Goal: Information Seeking & Learning: Check status

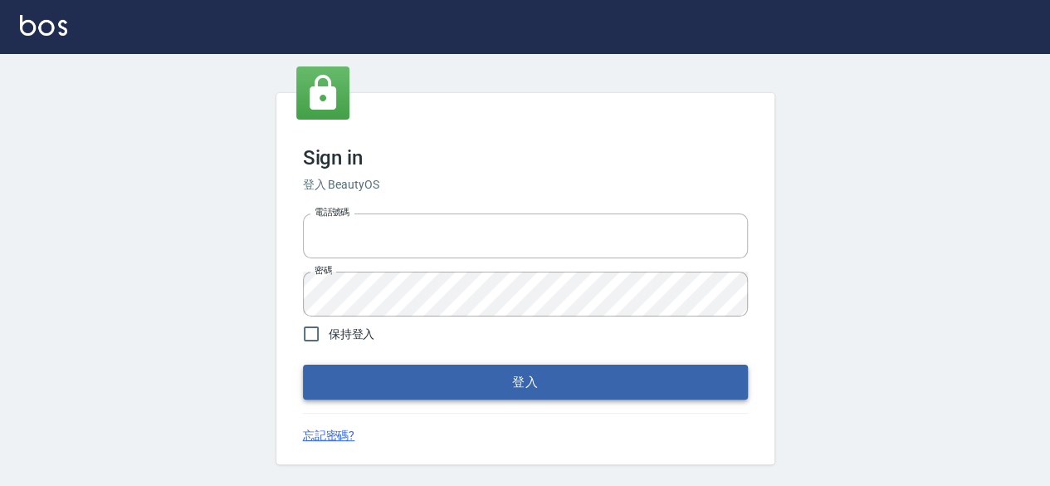
type input "0962090935"
click at [452, 388] on button "登入" at bounding box center [525, 381] width 445 height 35
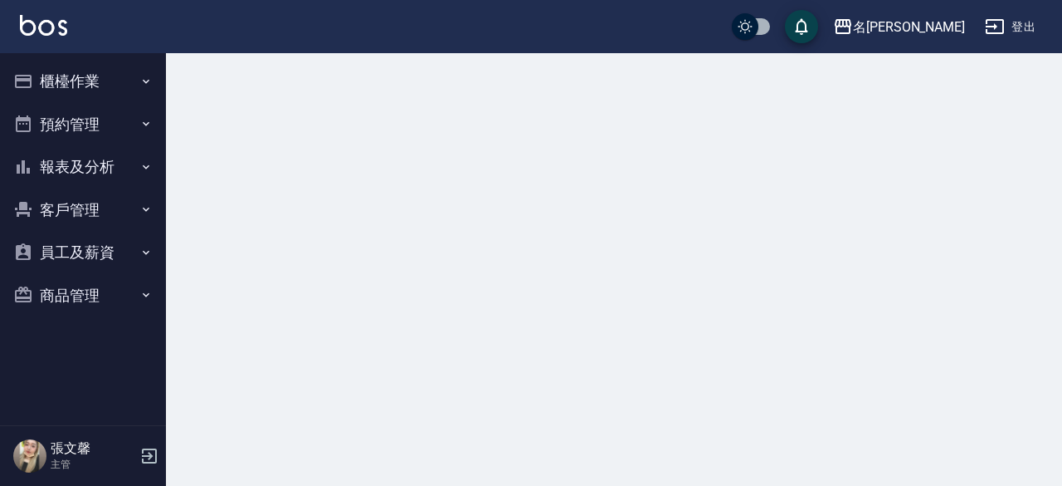
click at [57, 72] on button "櫃檯作業" at bounding box center [83, 81] width 153 height 43
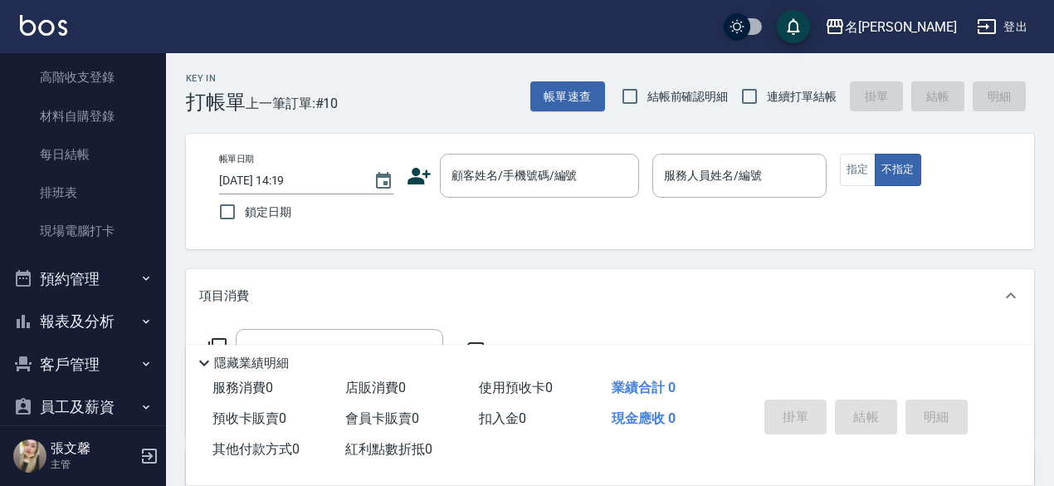
click at [88, 320] on button "報表及分析" at bounding box center [83, 321] width 153 height 43
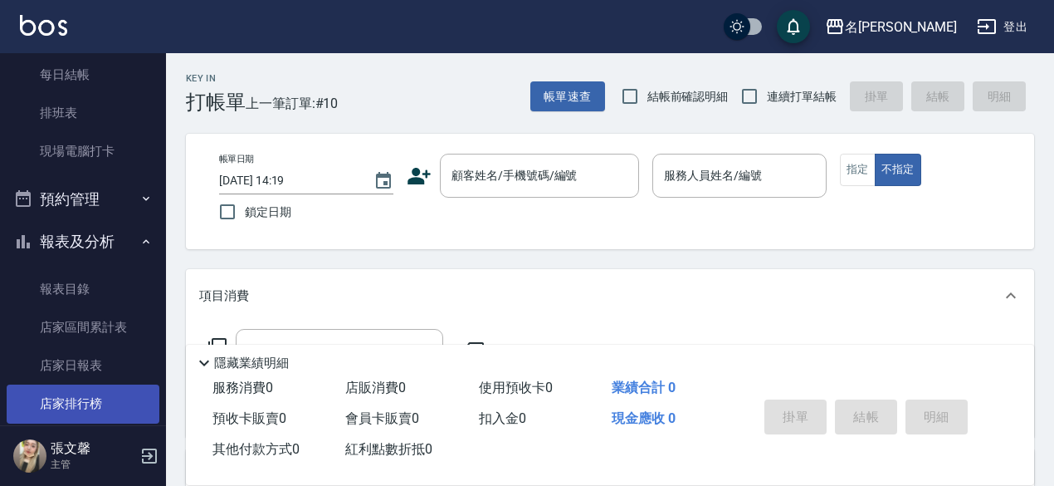
scroll to position [271, 0]
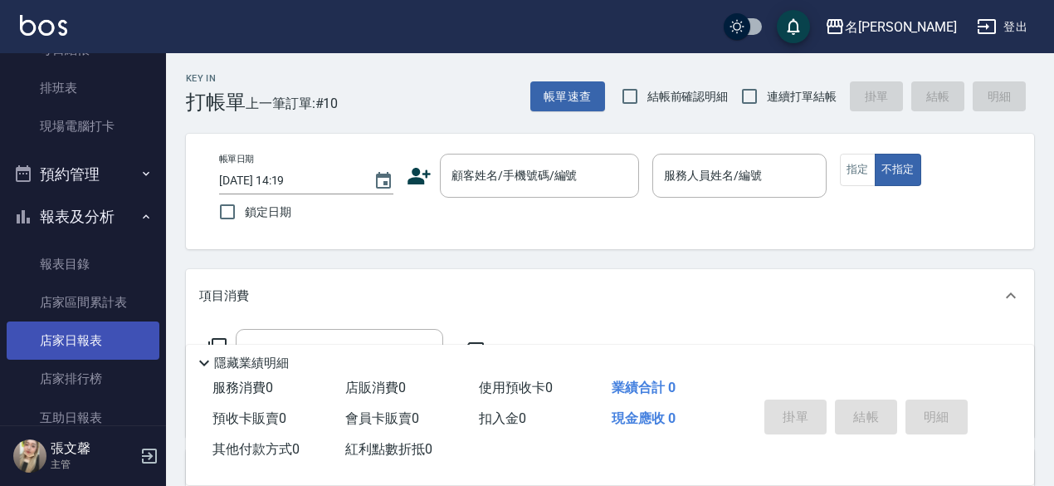
drag, startPoint x: 91, startPoint y: 339, endPoint x: 85, endPoint y: 349, distance: 12.0
click at [91, 339] on link "店家日報表" at bounding box center [83, 340] width 153 height 38
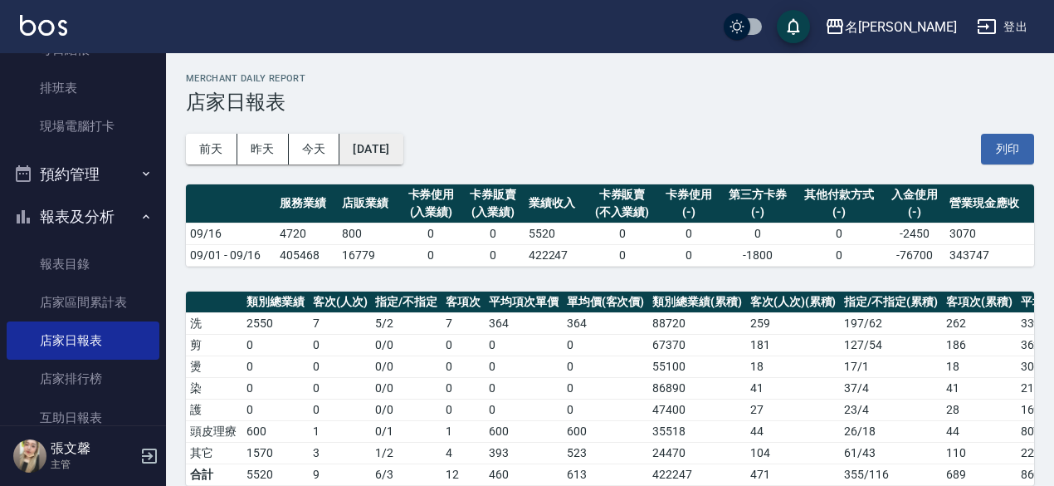
click at [388, 147] on button "[DATE]" at bounding box center [370, 149] width 63 height 31
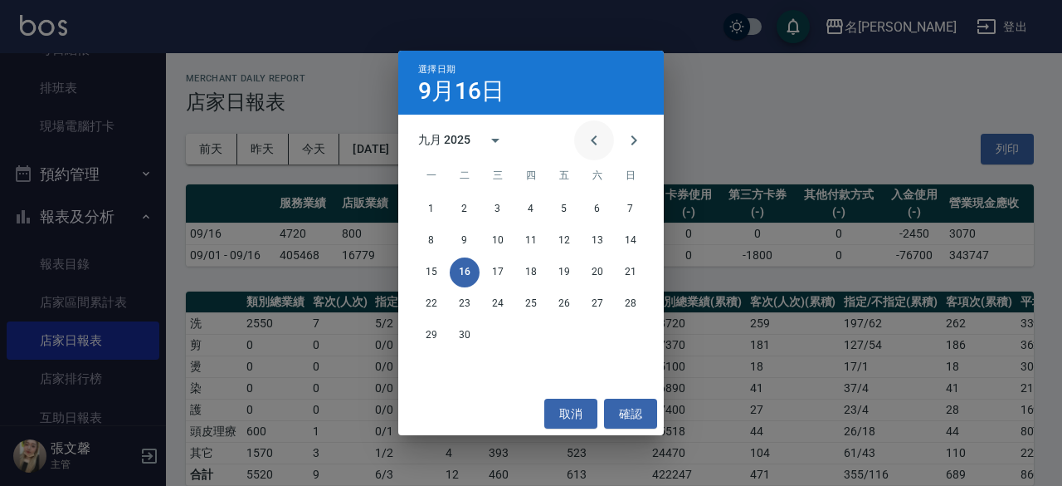
click at [608, 135] on button "Previous month" at bounding box center [594, 140] width 40 height 40
click at [598, 275] on button "16" at bounding box center [598, 272] width 30 height 30
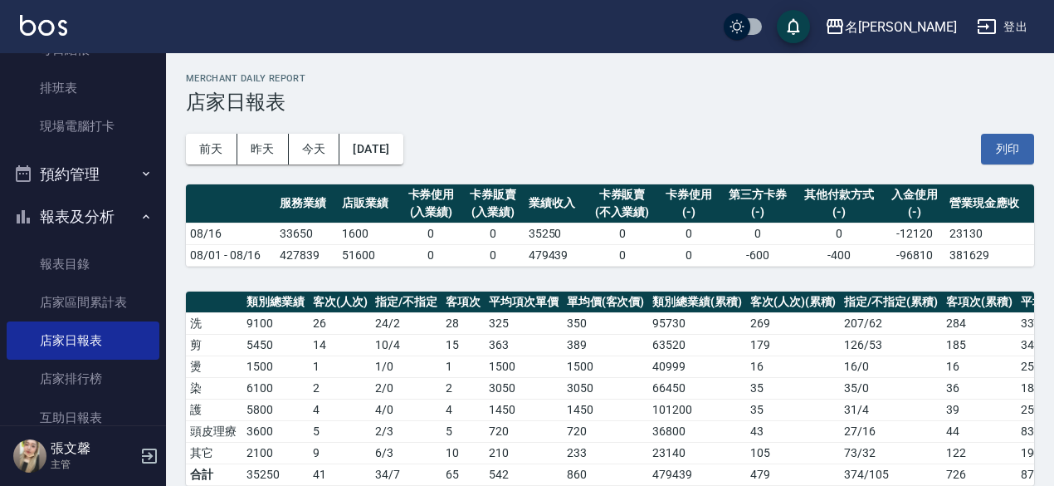
scroll to position [83, 0]
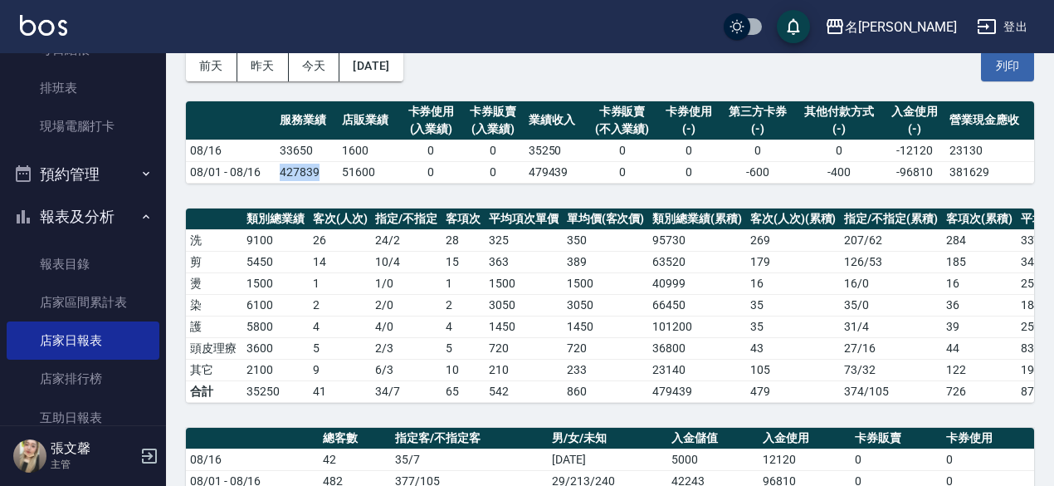
drag, startPoint x: 281, startPoint y: 169, endPoint x: 323, endPoint y: 176, distance: 42.0
click at [323, 176] on td "427839" at bounding box center [307, 172] width 62 height 22
copy td "427839"
click at [338, 169] on td "51600" at bounding box center [369, 172] width 62 height 22
drag, startPoint x: 343, startPoint y: 173, endPoint x: 368, endPoint y: 173, distance: 24.9
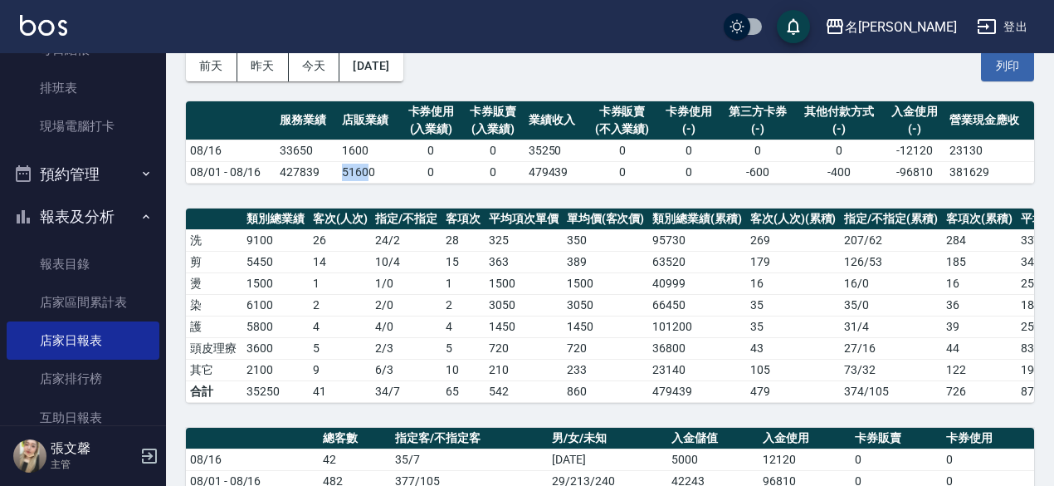
click at [368, 173] on td "51600" at bounding box center [369, 172] width 62 height 22
click at [370, 173] on td "51600" at bounding box center [369, 172] width 62 height 22
click at [375, 172] on td "51600" at bounding box center [369, 172] width 62 height 22
drag, startPoint x: 372, startPoint y: 167, endPoint x: 339, endPoint y: 173, distance: 32.9
click at [339, 173] on td "51600" at bounding box center [369, 172] width 62 height 22
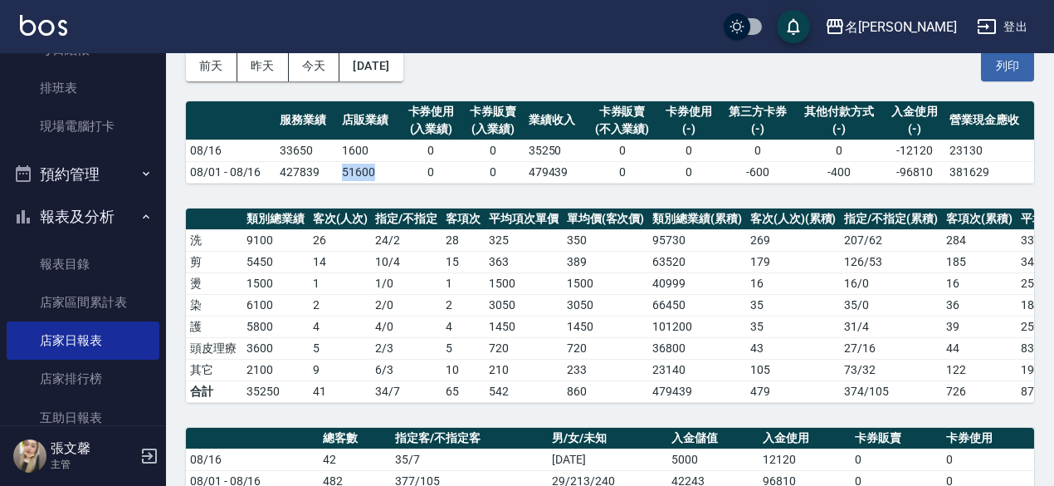
copy td "51600"
